Goal: Task Accomplishment & Management: Manage account settings

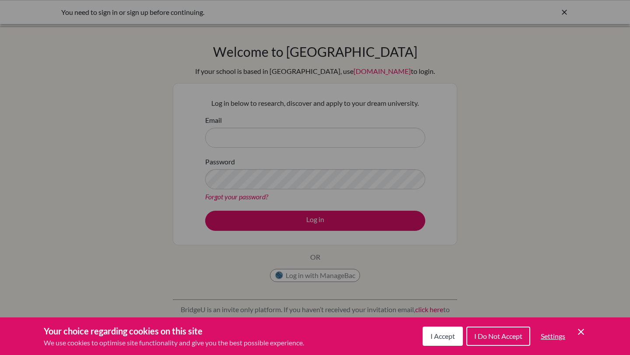
click at [437, 338] on span "I Accept" at bounding box center [442, 336] width 24 height 8
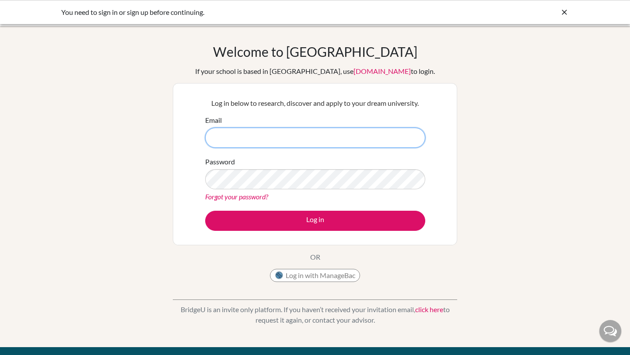
click at [311, 129] on input "Email" at bounding box center [315, 138] width 220 height 20
type input "[EMAIL_ADDRESS][DOMAIN_NAME]"
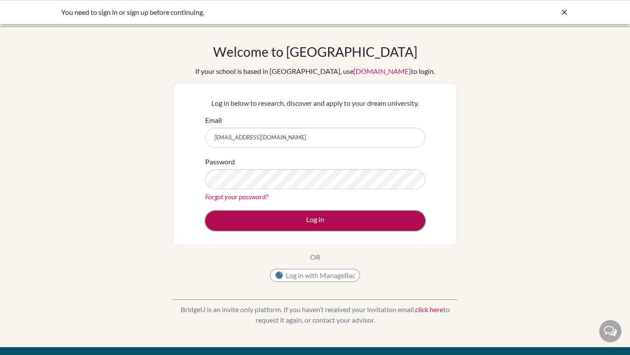
click at [278, 218] on button "Log in" at bounding box center [315, 221] width 220 height 20
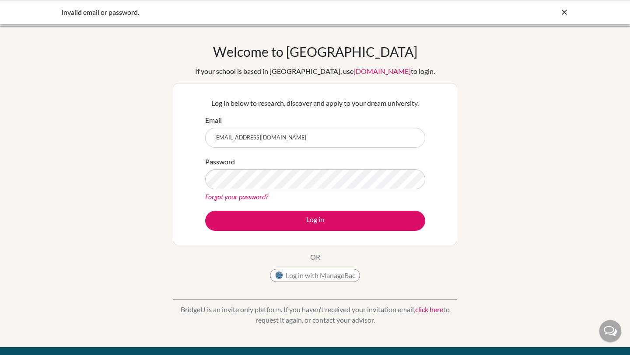
click at [238, 198] on link "Forgot your password?" at bounding box center [236, 196] width 63 height 8
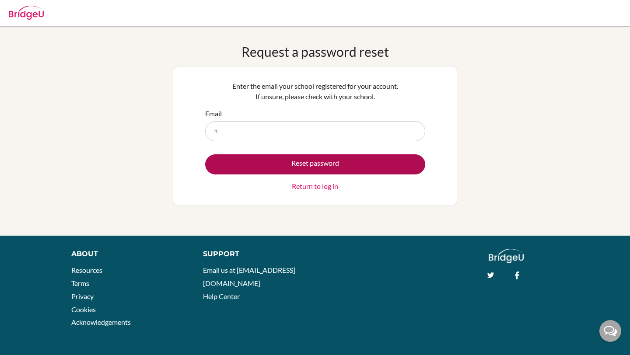
type input "[EMAIL_ADDRESS][DOMAIN_NAME]"
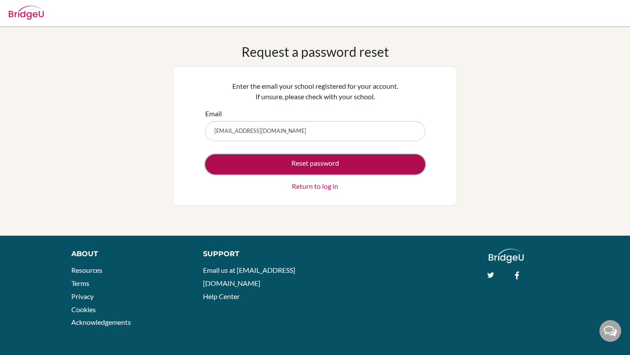
click at [271, 161] on button "Reset password" at bounding box center [315, 164] width 220 height 20
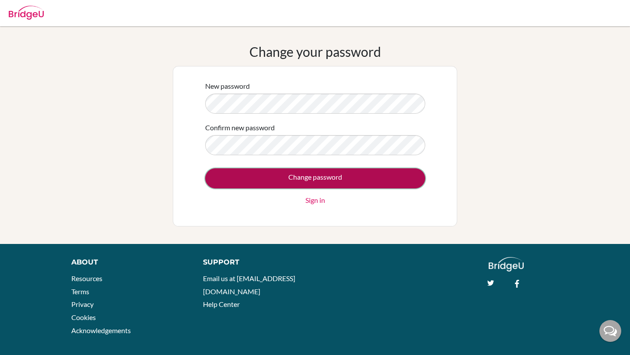
click at [244, 177] on input "Change password" at bounding box center [315, 178] width 220 height 20
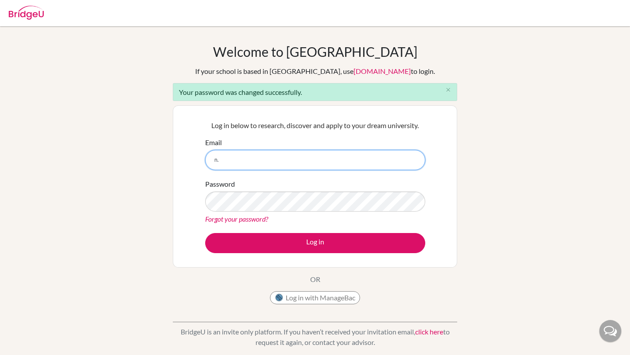
type input "[EMAIL_ADDRESS][DOMAIN_NAME]"
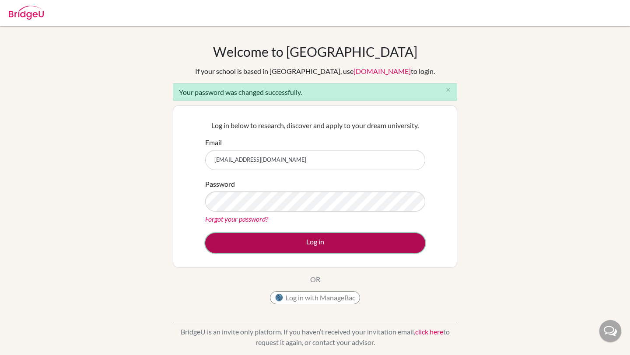
click at [281, 248] on button "Log in" at bounding box center [315, 243] width 220 height 20
